Goal: Information Seeking & Learning: Learn about a topic

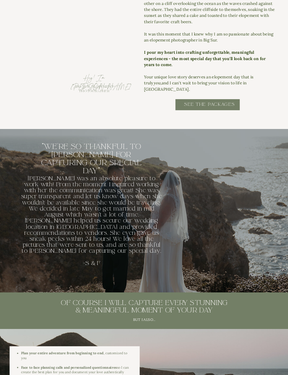
scroll to position [541, 0]
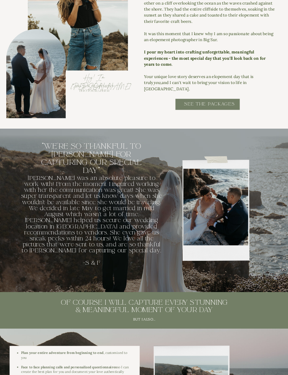
click at [222, 102] on h2 "SEE THE PACKAGES" at bounding box center [209, 106] width 97 height 11
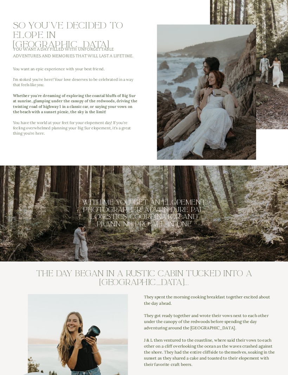
scroll to position [198, 0]
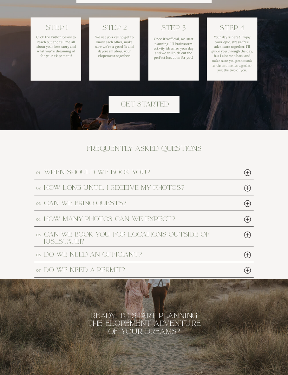
scroll to position [2085, 0]
click at [251, 173] on div at bounding box center [248, 173] width 10 height 10
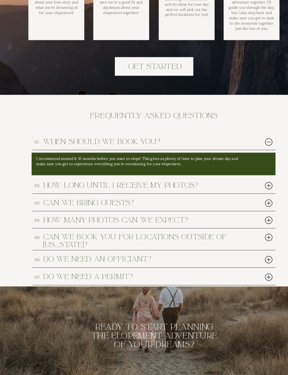
scroll to position [2115, 0]
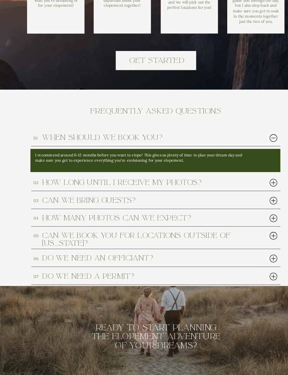
click at [243, 192] on div at bounding box center [248, 197] width 10 height 10
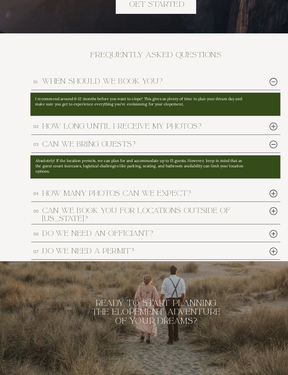
scroll to position [2161, 0]
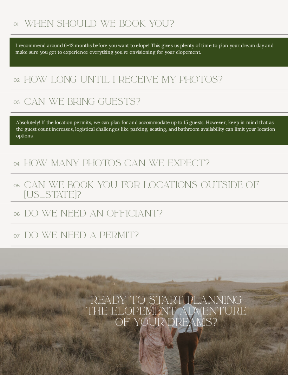
click at [127, 226] on h2 "do we need an officiant?" at bounding box center [135, 229] width 182 height 6
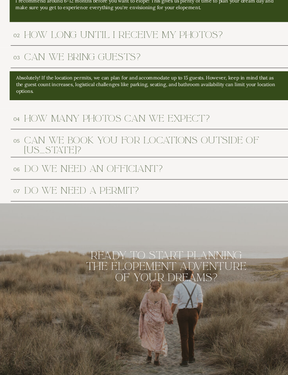
scroll to position [2181, 0]
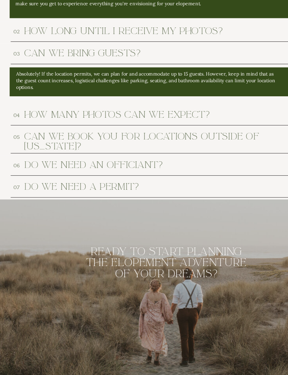
click at [105, 206] on h2 "do we need an officiant?" at bounding box center [135, 209] width 182 height 6
click at [123, 206] on h2 "do we need an officiant?" at bounding box center [135, 209] width 182 height 6
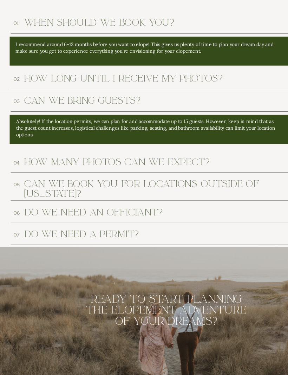
click at [90, 207] on h2 "do we need an officiant?" at bounding box center [135, 210] width 182 height 6
click at [91, 207] on h2 "do we need an officiant?" at bounding box center [135, 210] width 182 height 6
click at [85, 207] on h2 "do we need an officiant?" at bounding box center [135, 210] width 182 height 6
click at [44, 207] on h2 "do we need an officiant?" at bounding box center [135, 210] width 182 height 6
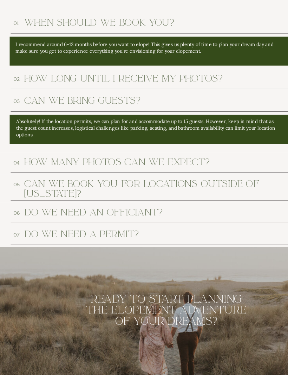
click at [105, 171] on h2 "How many photos can we expect?" at bounding box center [135, 174] width 182 height 6
click at [112, 171] on h2 "How many photos can we expect?" at bounding box center [135, 174] width 182 height 6
click at [112, 144] on p "Absolutely! If the location permits, we can plan for and accommodate up to 15 g…" at bounding box center [130, 151] width 184 height 15
click at [100, 128] on h2 "can we bring guests?" at bounding box center [135, 131] width 182 height 6
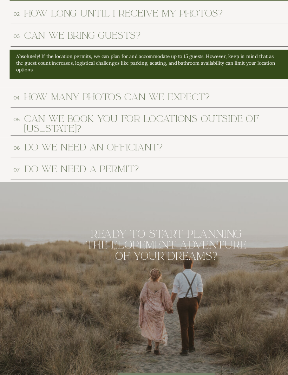
scroll to position [2197, 0]
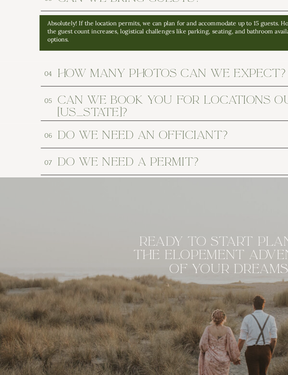
click at [92, 206] on h2 "do we need a permit?" at bounding box center [135, 209] width 182 height 6
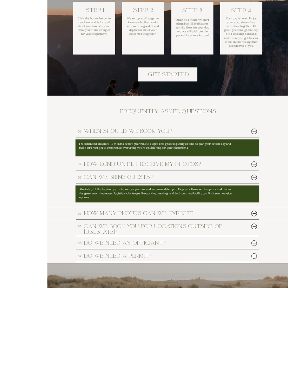
scroll to position [2233, 0]
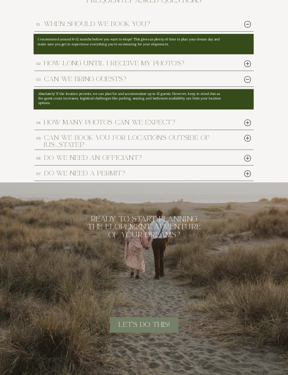
click at [111, 174] on h2 "do we need a permit?" at bounding box center [135, 173] width 182 height 6
click at [249, 173] on div at bounding box center [248, 174] width 10 height 10
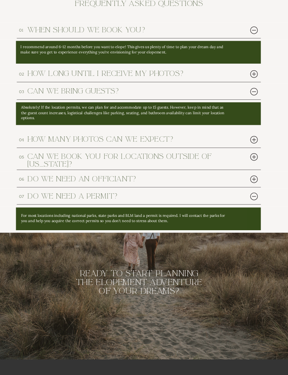
scroll to position [2224, 0]
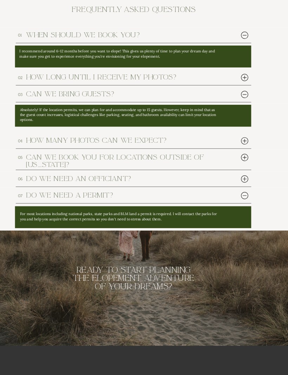
click at [243, 165] on div at bounding box center [248, 167] width 10 height 10
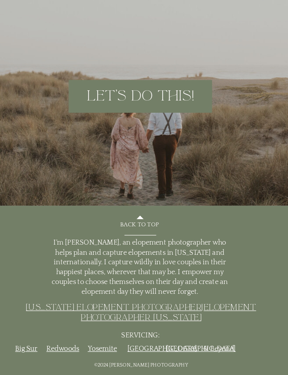
scroll to position [2375, 0]
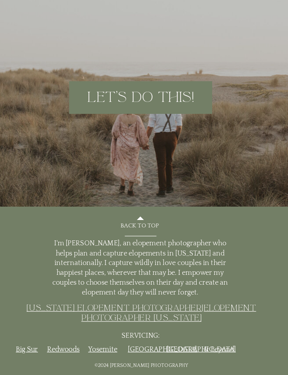
click at [85, 349] on link "Big Sur" at bounding box center [90, 351] width 11 height 4
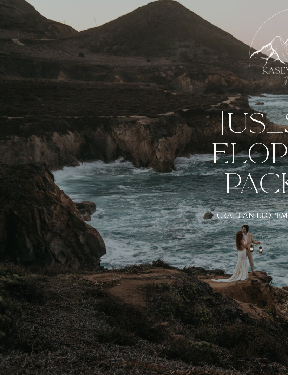
scroll to position [2375, 0]
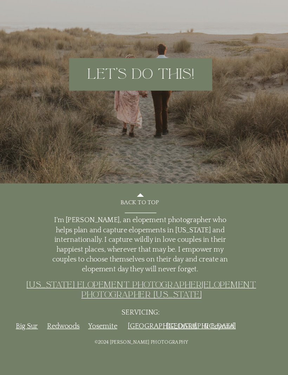
click at [116, 291] on h2 "back to top" at bounding box center [144, 293] width 57 height 5
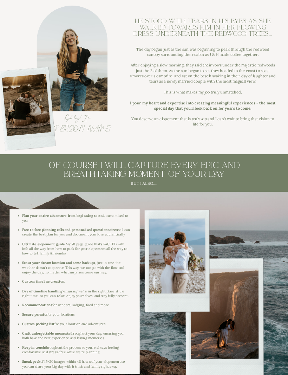
scroll to position [419, 0]
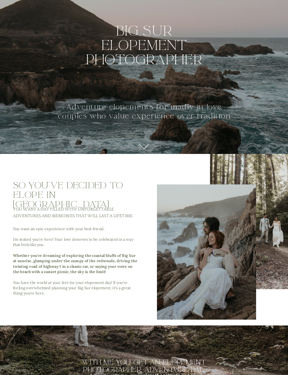
scroll to position [32, 0]
